Goal: Task Accomplishment & Management: Use online tool/utility

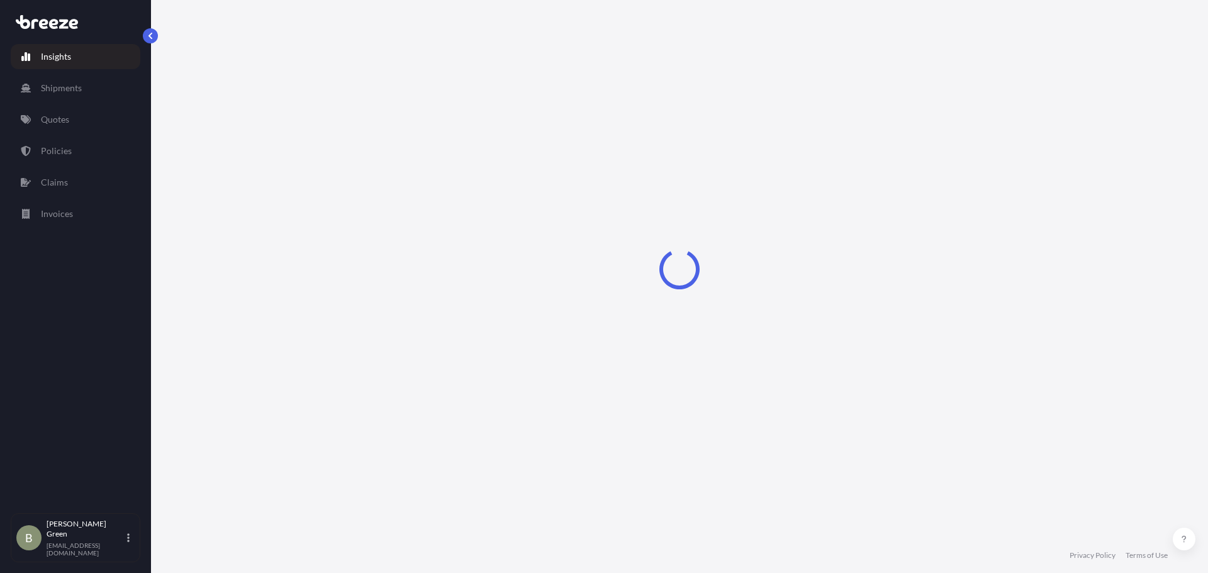
select select "2025"
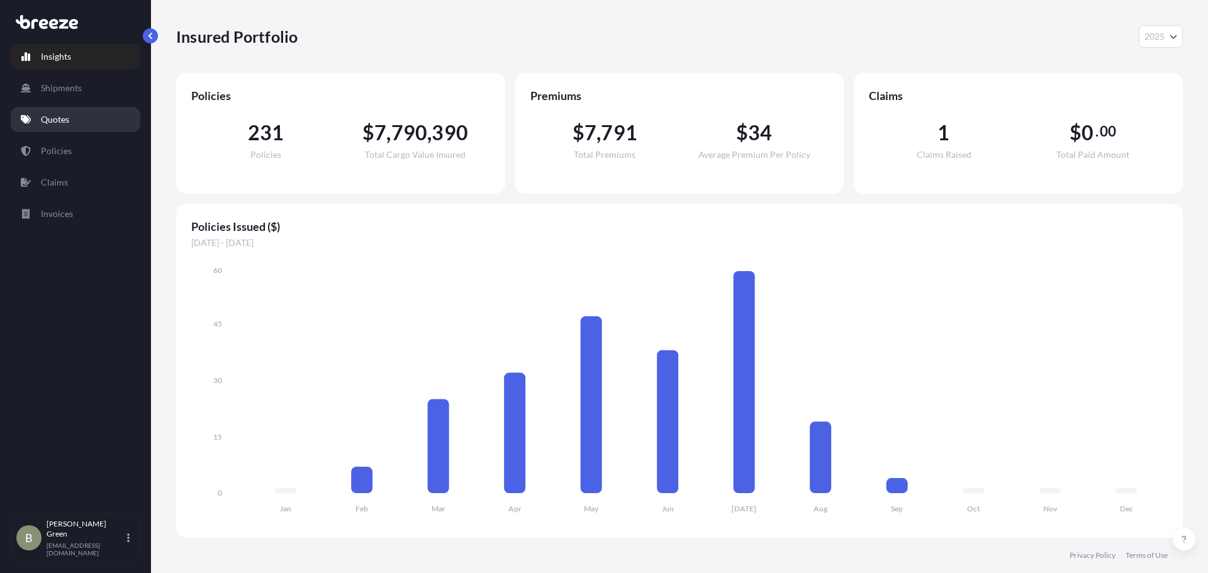
click at [48, 119] on p "Quotes" at bounding box center [55, 119] width 28 height 13
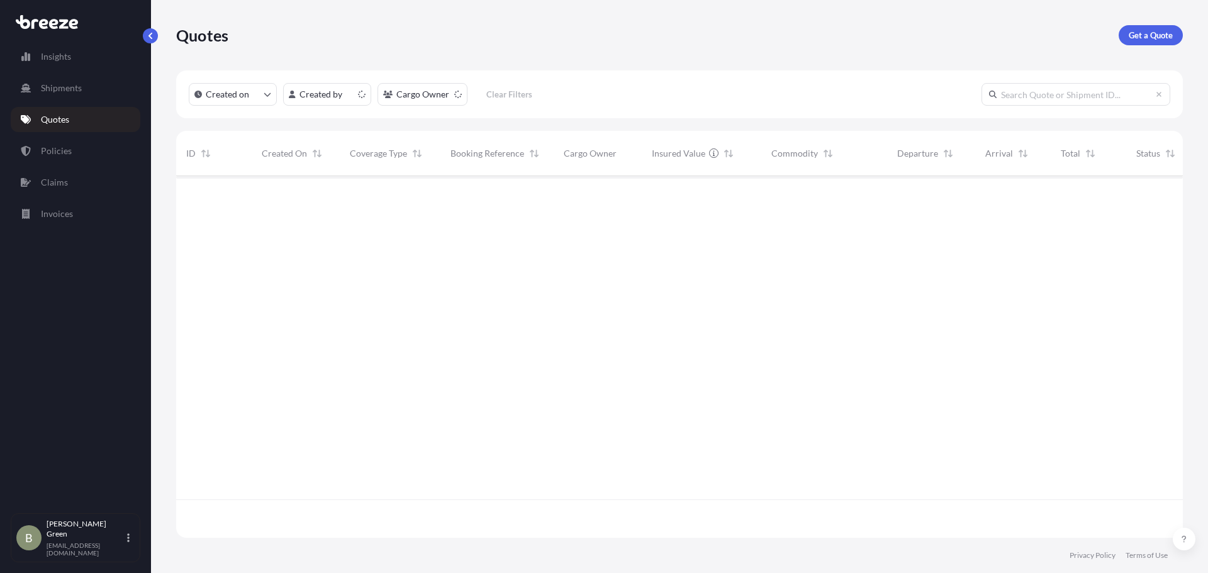
scroll to position [359, 998]
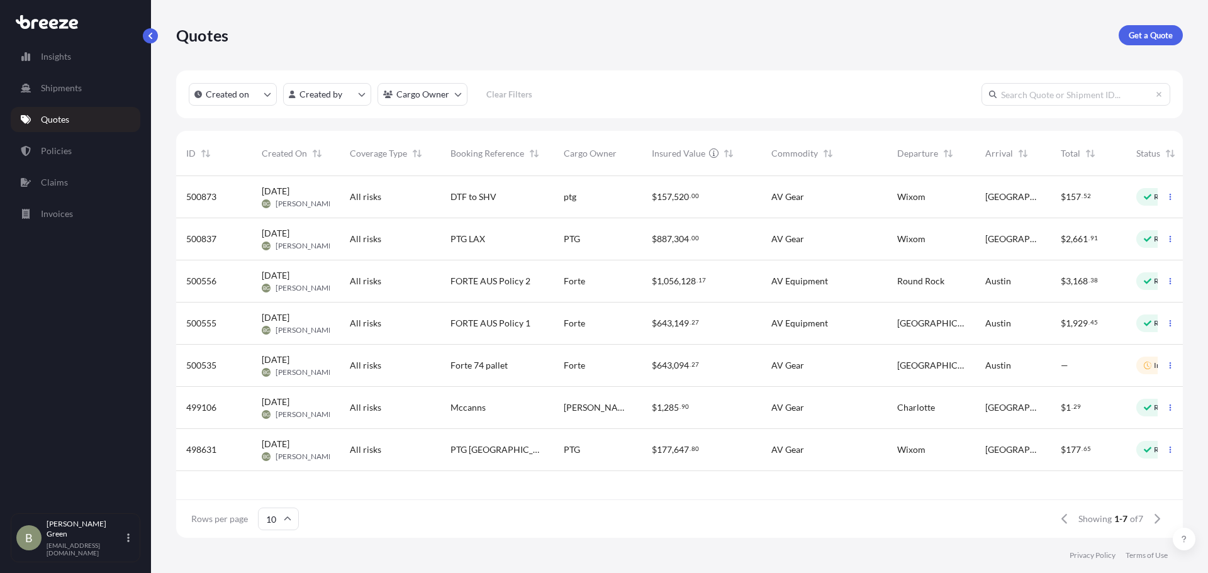
click at [610, 233] on div "PTG" at bounding box center [598, 239] width 68 height 13
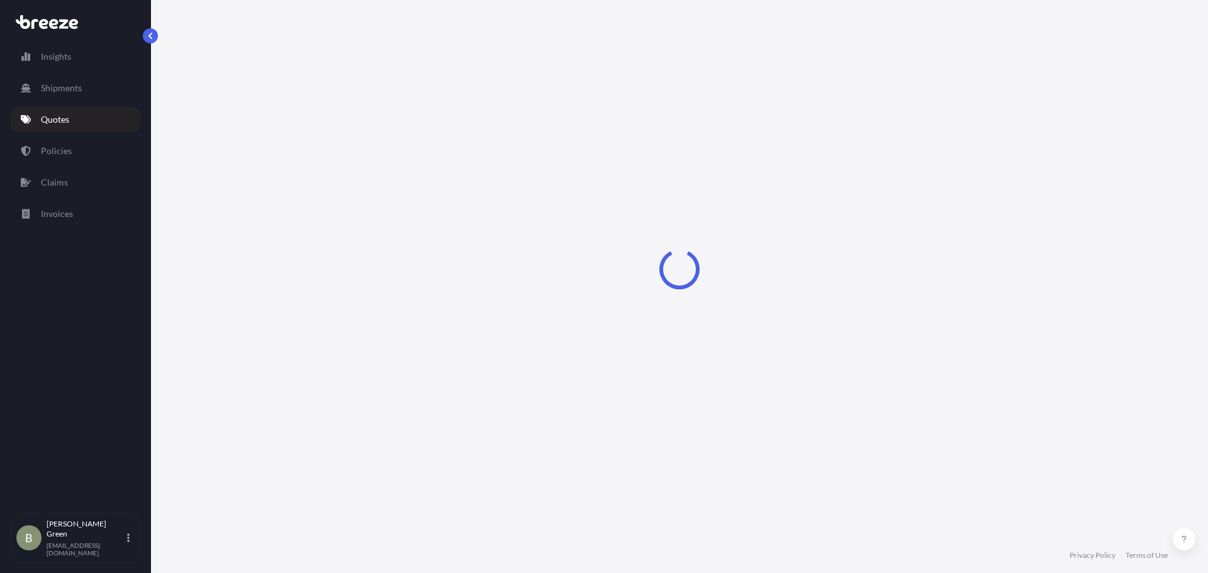
select select "Road"
select select "1"
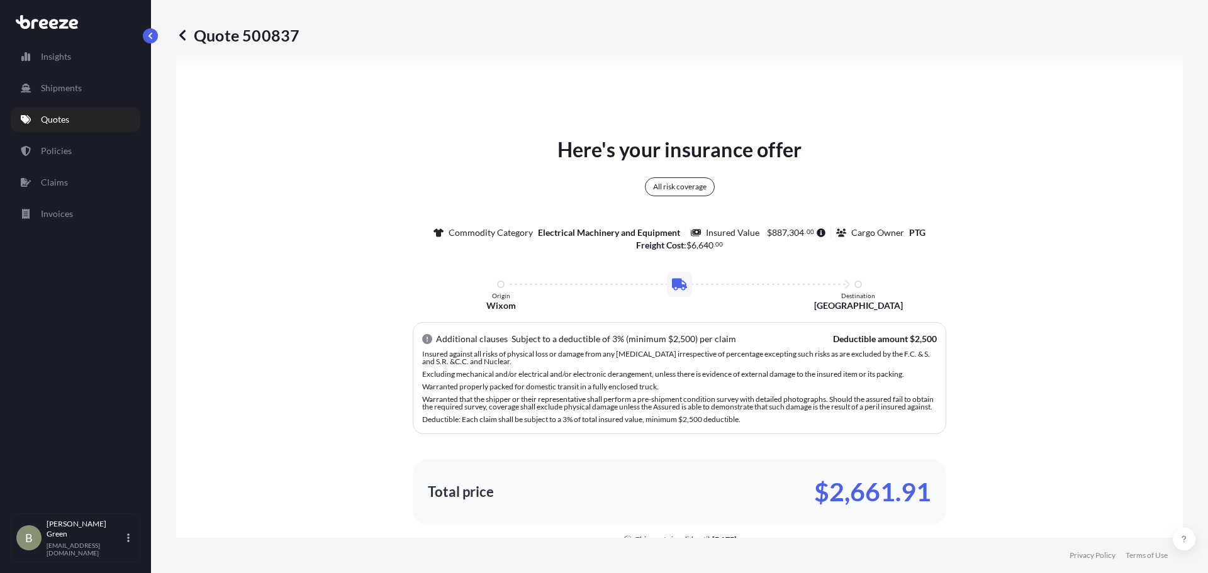
scroll to position [441, 0]
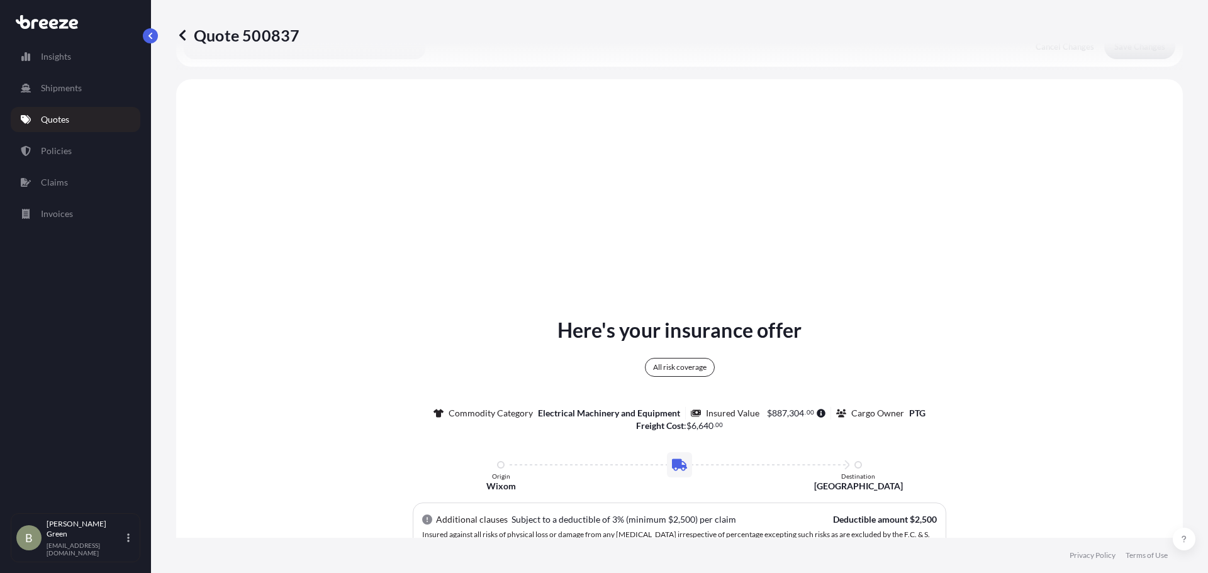
drag, startPoint x: 756, startPoint y: 232, endPoint x: 736, endPoint y: 142, distance: 91.6
click at [756, 232] on div "Here's your insurance offer All risk coverage Commodity Category Electrical Mac…" at bounding box center [680, 549] width 972 height 905
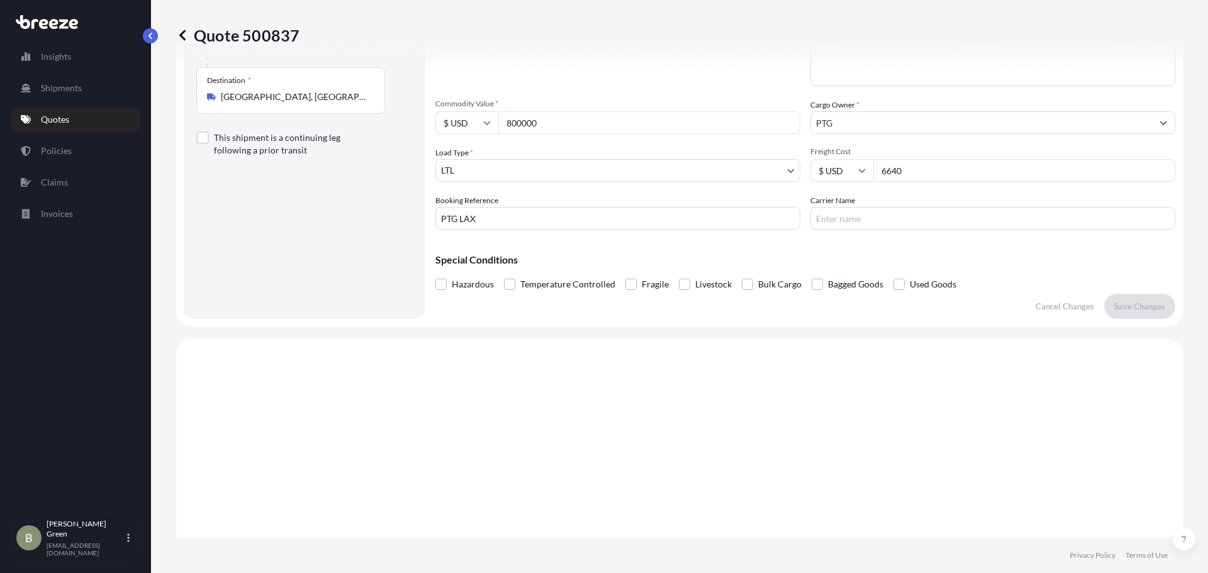
scroll to position [126, 0]
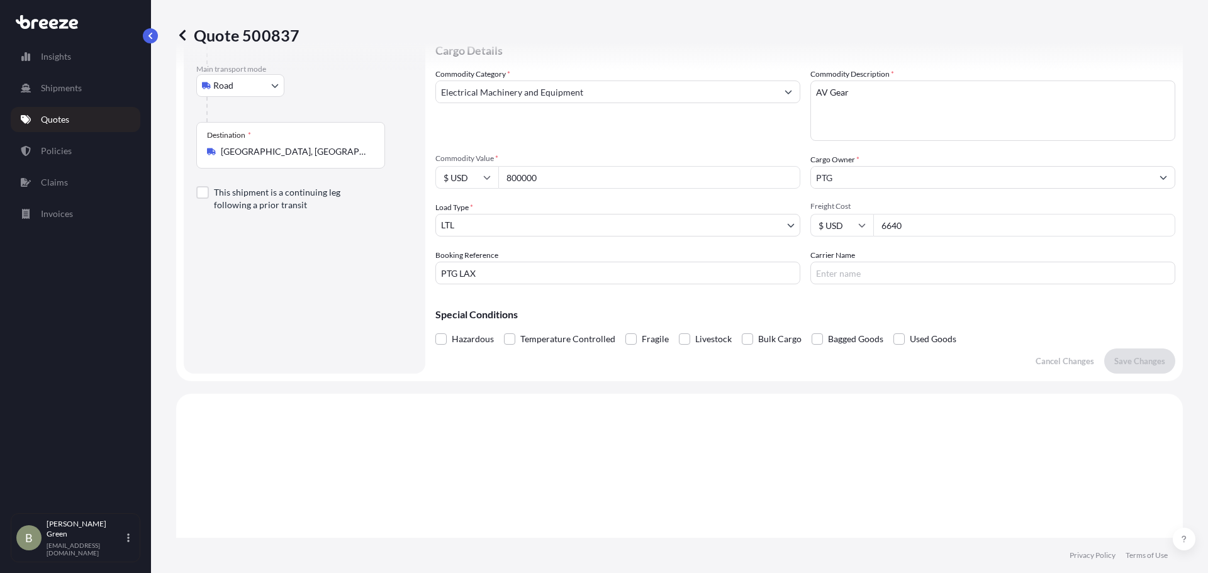
click at [184, 33] on icon at bounding box center [182, 35] width 13 height 13
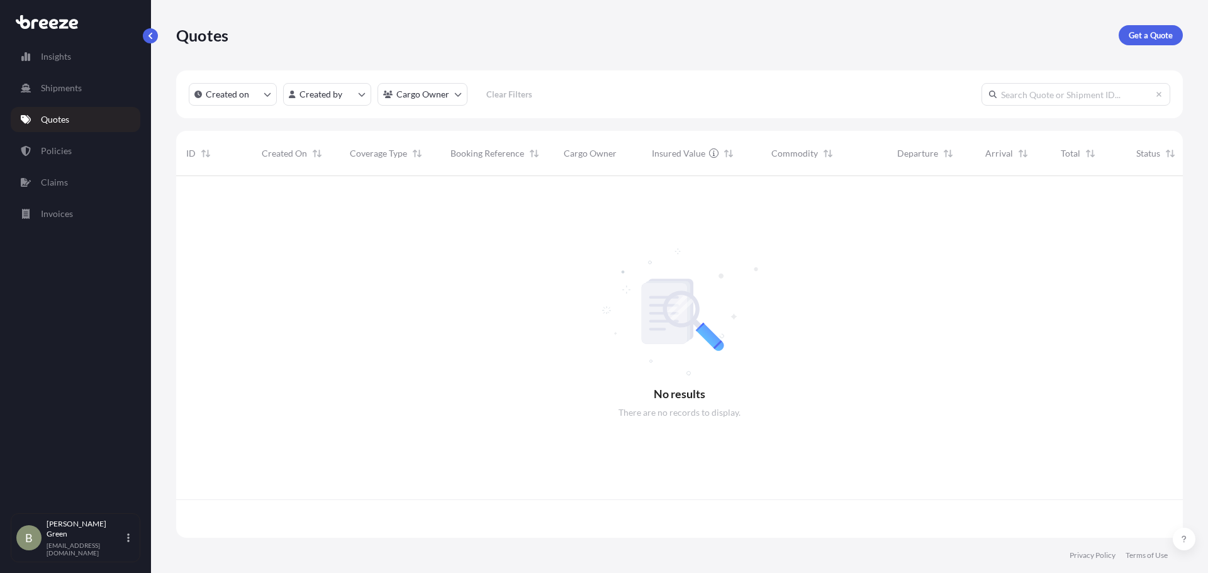
scroll to position [359, 998]
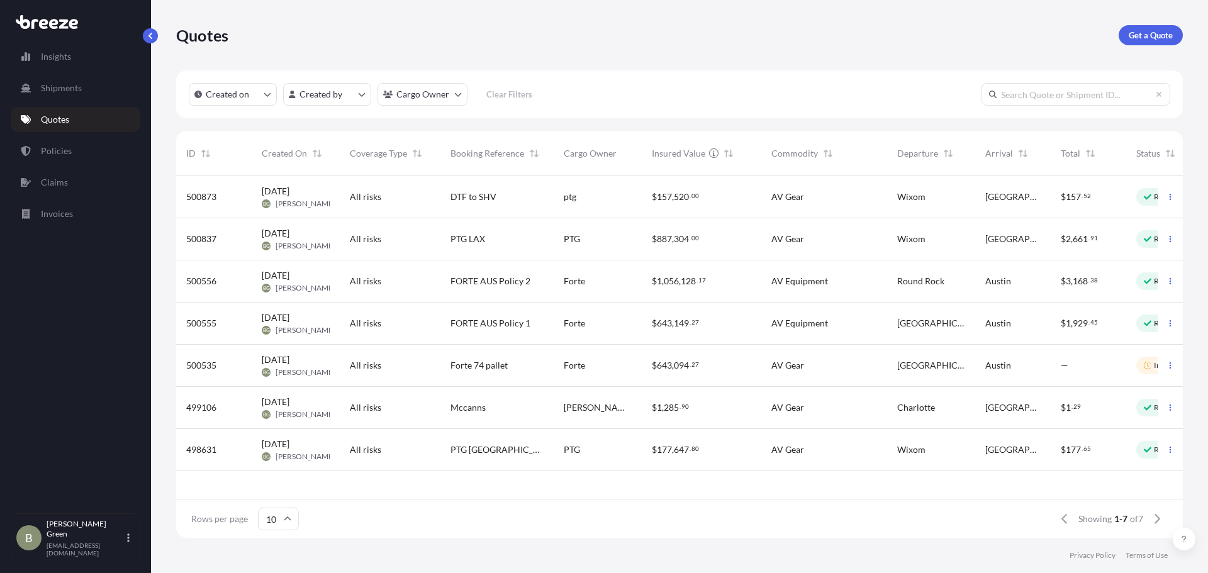
click at [1052, 198] on div "$ 157 . 52" at bounding box center [1089, 197] width 76 height 42
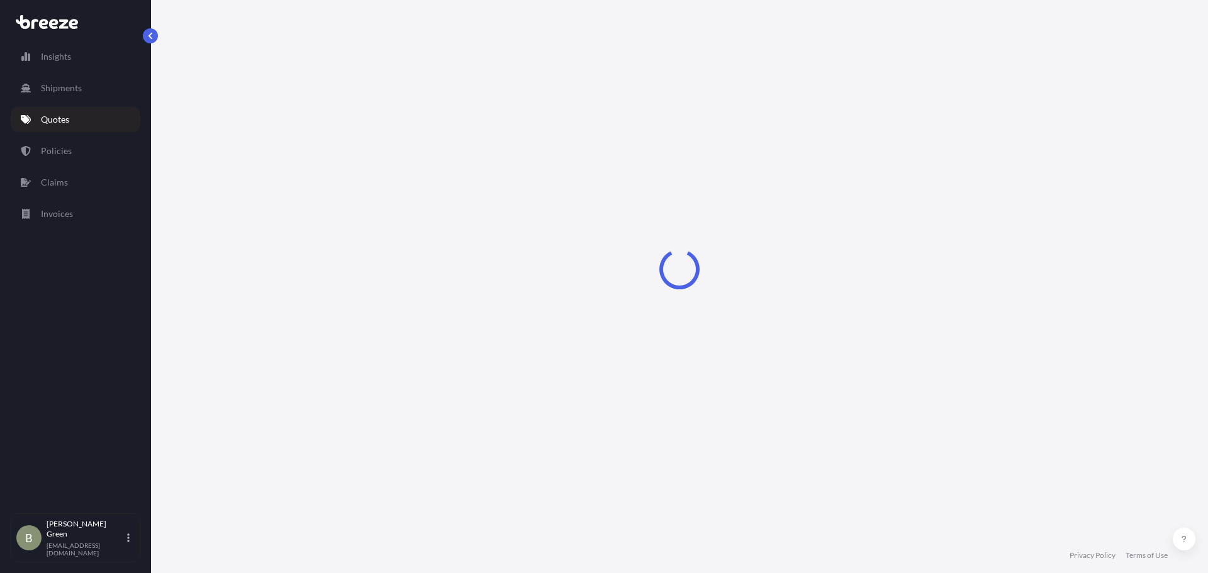
select select "Road"
select select "1"
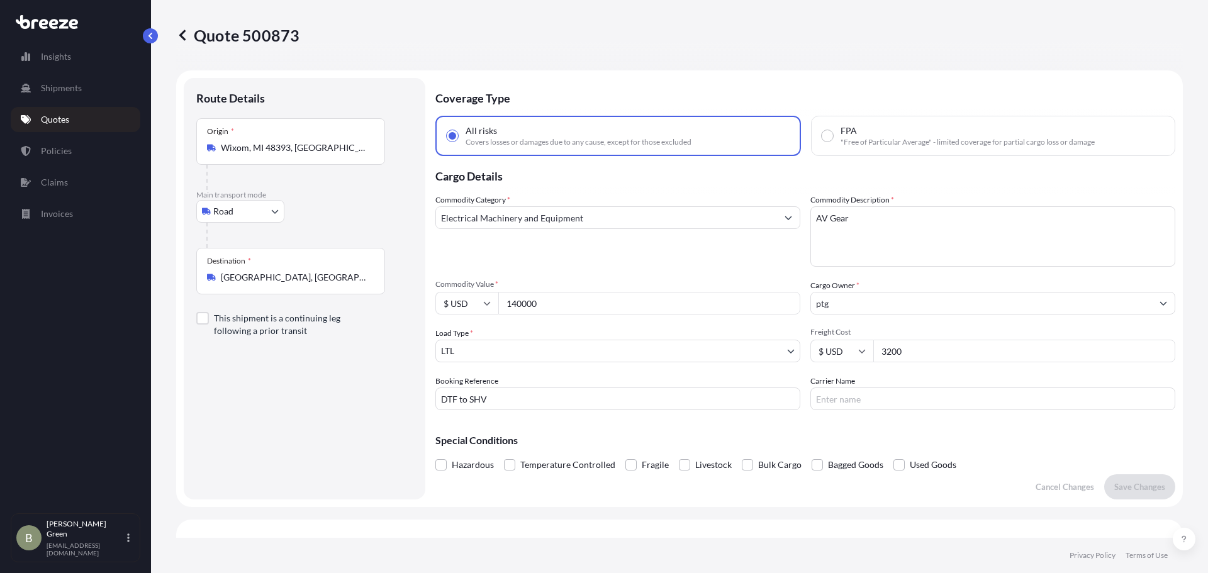
click at [179, 37] on icon at bounding box center [182, 35] width 13 height 13
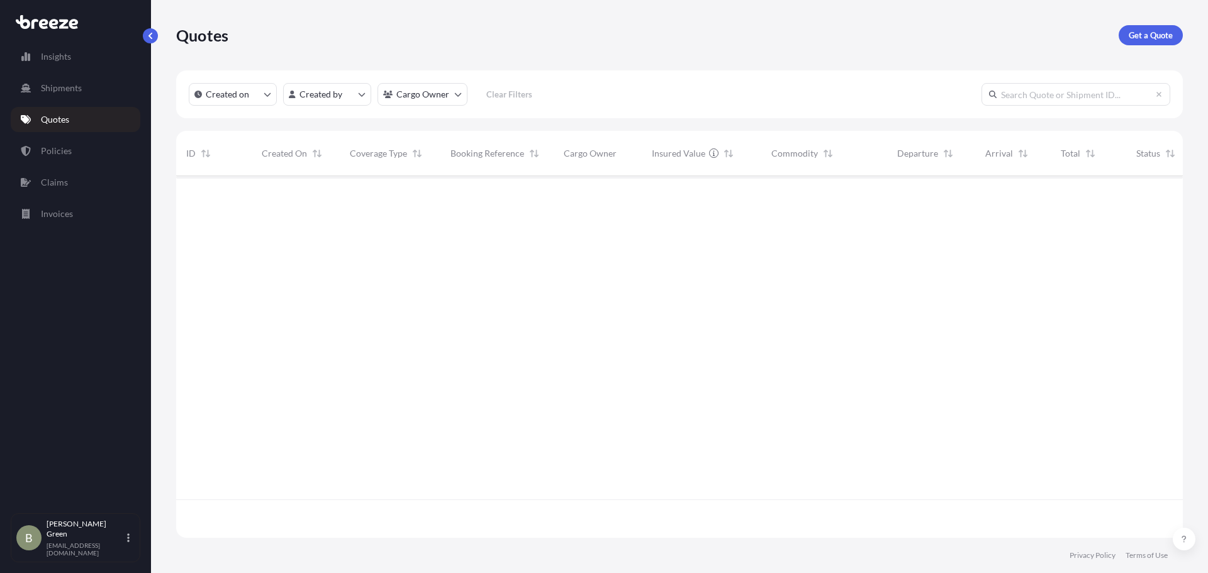
scroll to position [359, 998]
